Goal: Task Accomplishment & Management: Manage account settings

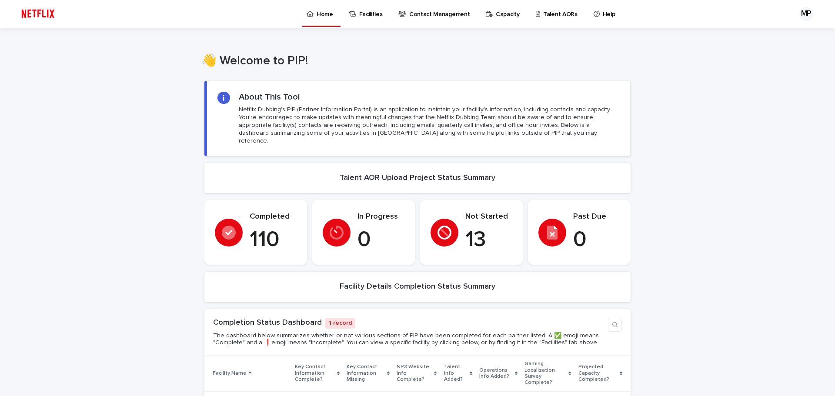
click at [491, 227] on p "13" at bounding box center [489, 240] width 47 height 26
click at [543, 10] on p "Talent AORs" at bounding box center [560, 9] width 34 height 18
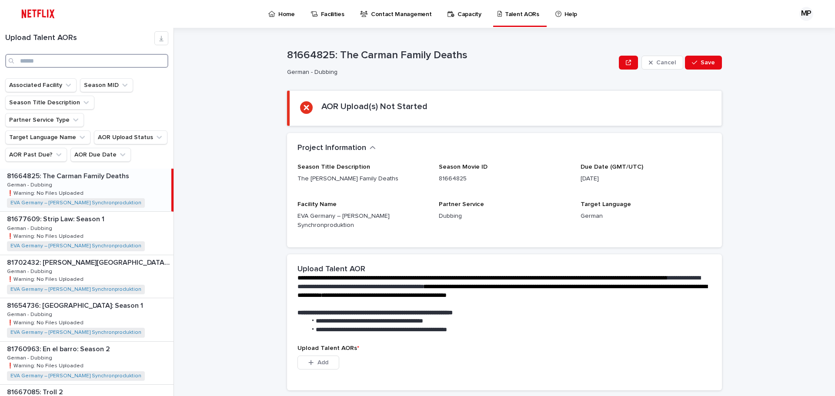
click at [118, 57] on input "Search" at bounding box center [86, 61] width 163 height 14
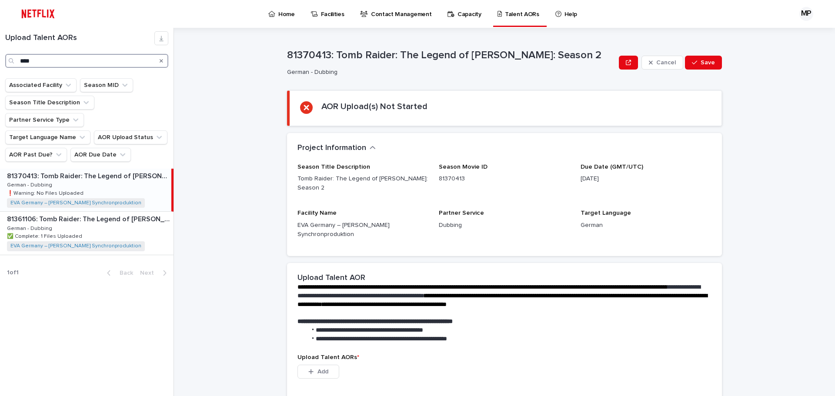
type input "****"
click at [101, 169] on div "81370413: Tomb Raider: The Legend of [PERSON_NAME]: Season 2 81370413: Tomb Rai…" at bounding box center [85, 190] width 171 height 43
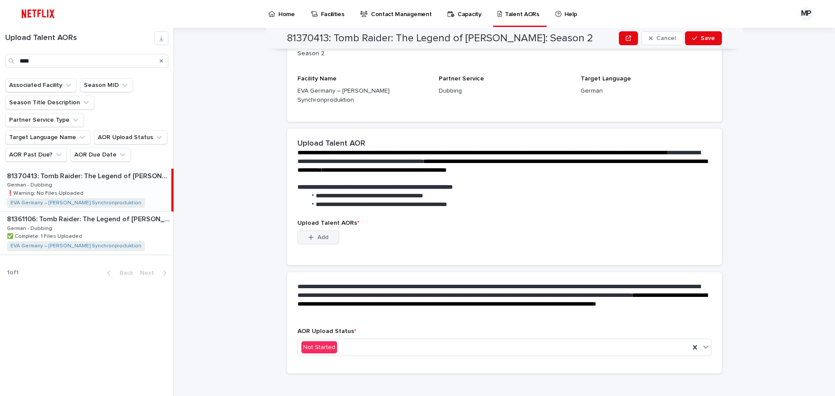
click at [318, 235] on span "Add" at bounding box center [323, 238] width 11 height 6
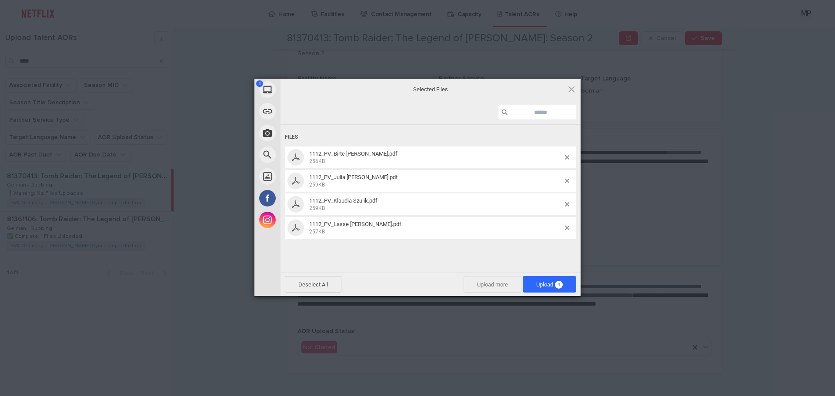
click at [483, 285] on span "Upload more" at bounding box center [493, 284] width 58 height 17
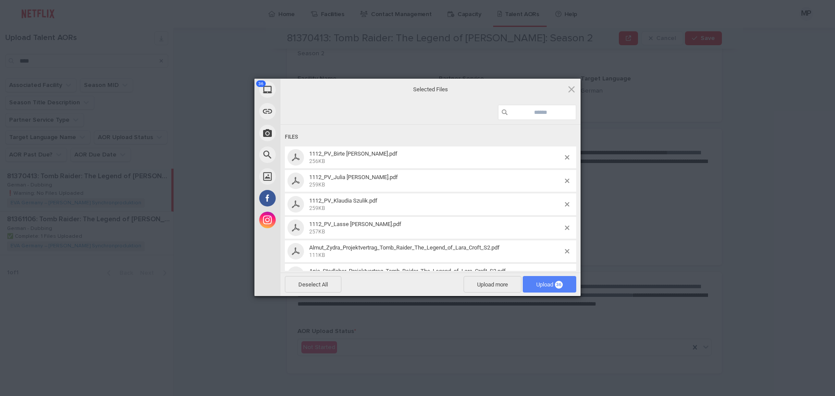
click at [555, 281] on span "Upload 36" at bounding box center [550, 284] width 54 height 17
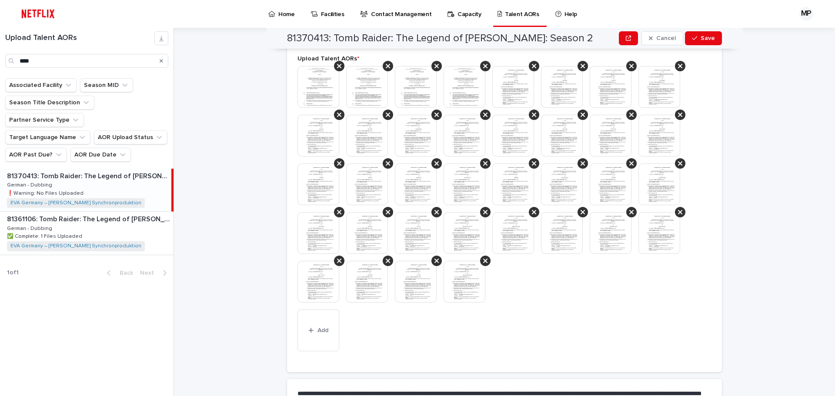
scroll to position [249, 0]
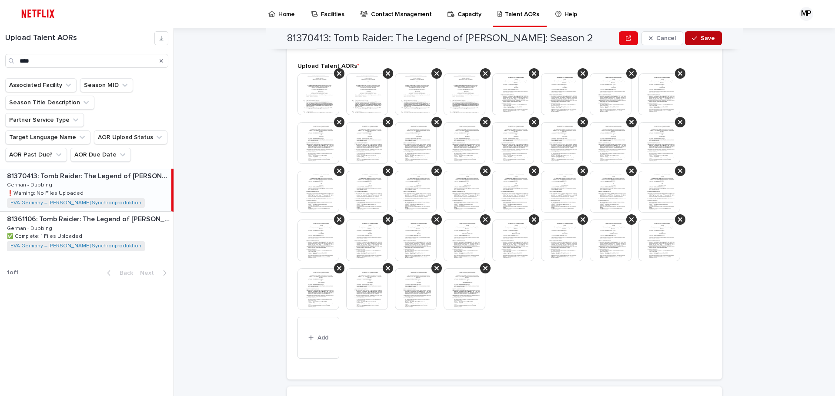
click at [704, 36] on span "Save" at bounding box center [708, 38] width 14 height 6
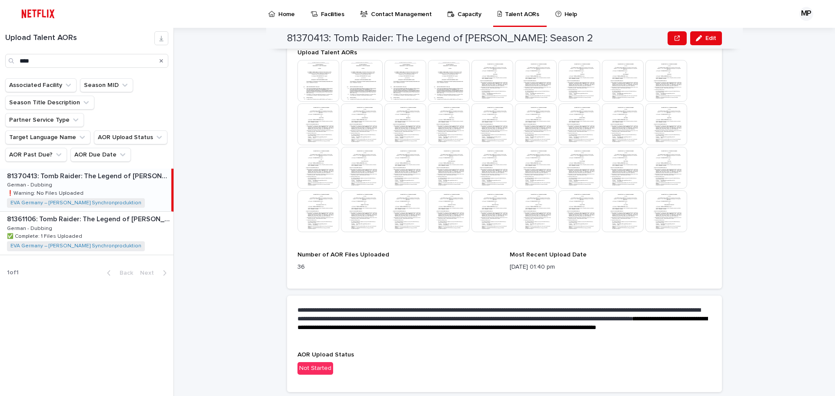
scroll to position [281, 0]
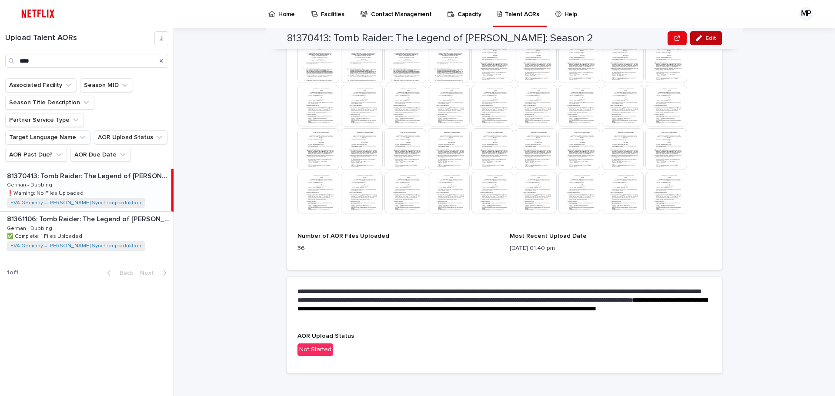
click at [697, 42] on button "Edit" at bounding box center [707, 38] width 32 height 14
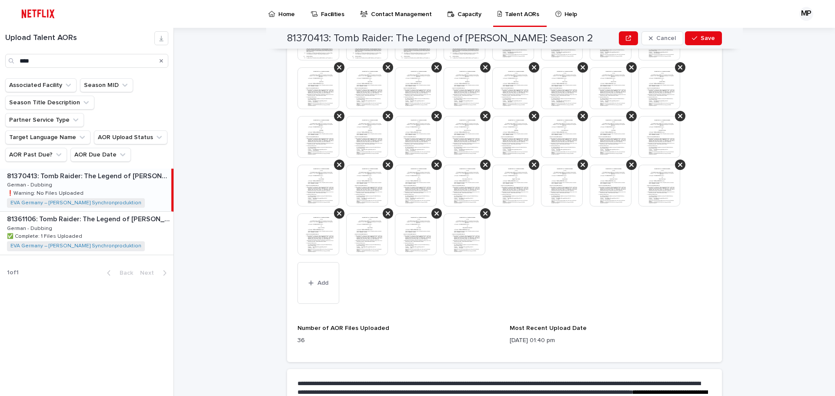
scroll to position [401, 0]
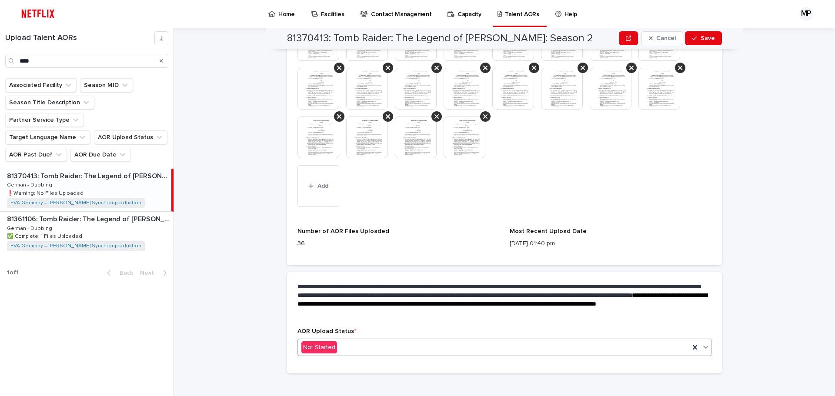
click at [393, 342] on div "Not Started" at bounding box center [494, 348] width 392 height 14
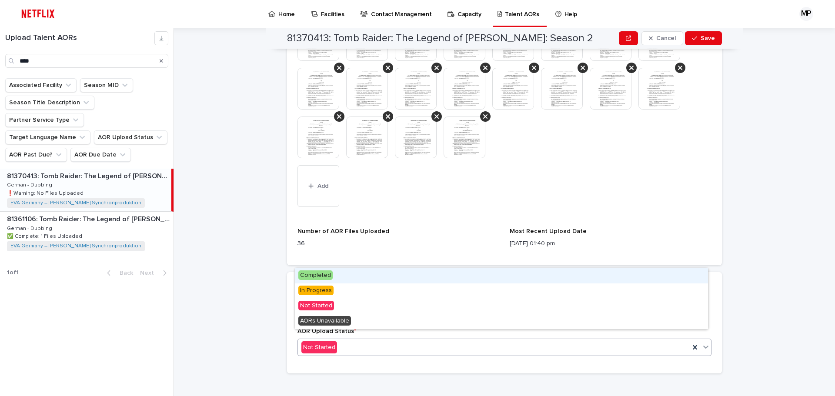
click at [340, 282] on div "Completed" at bounding box center [501, 275] width 413 height 15
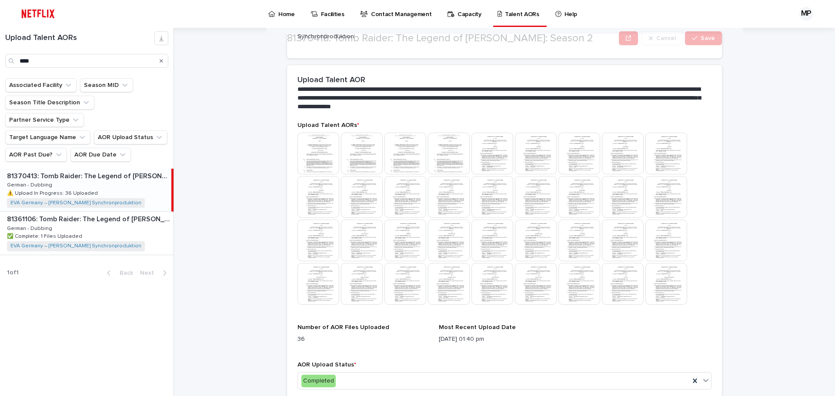
scroll to position [283, 0]
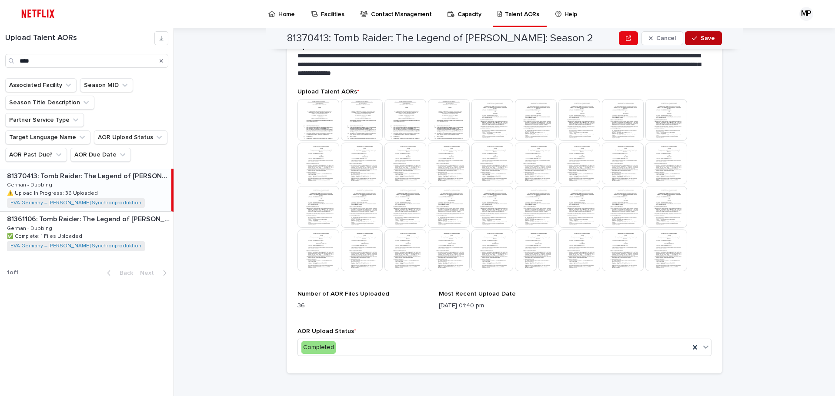
click at [701, 41] on span "Save" at bounding box center [708, 38] width 14 height 6
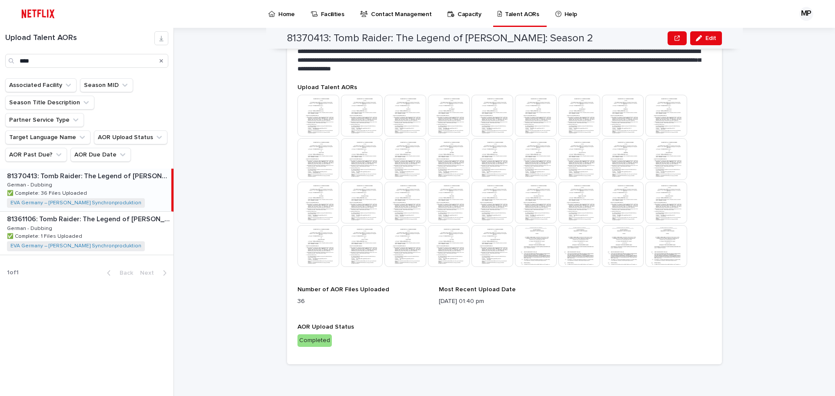
scroll to position [235, 0]
